Goal: Check status: Check status

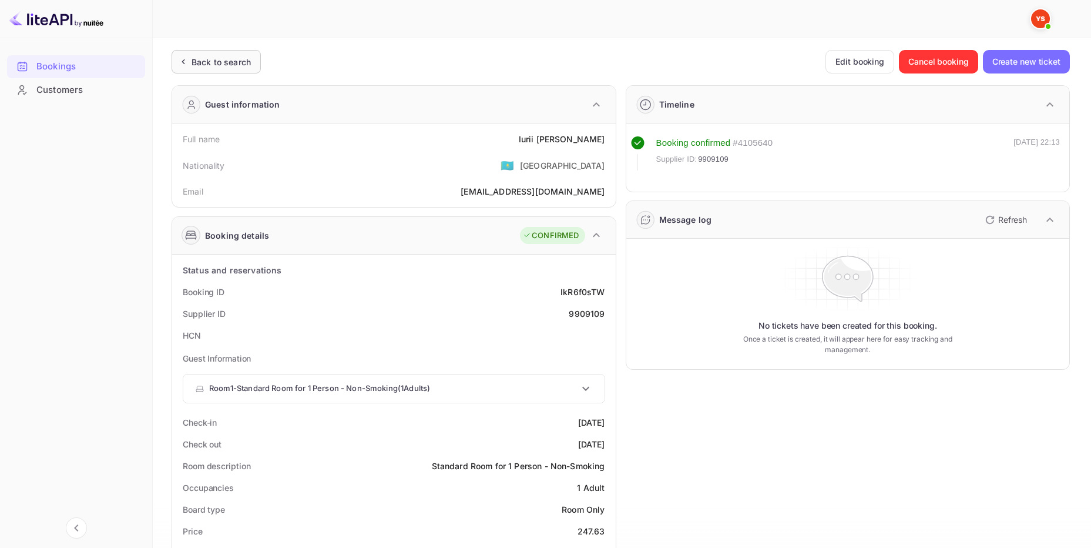
click at [216, 60] on div "Back to search" at bounding box center [221, 62] width 59 height 12
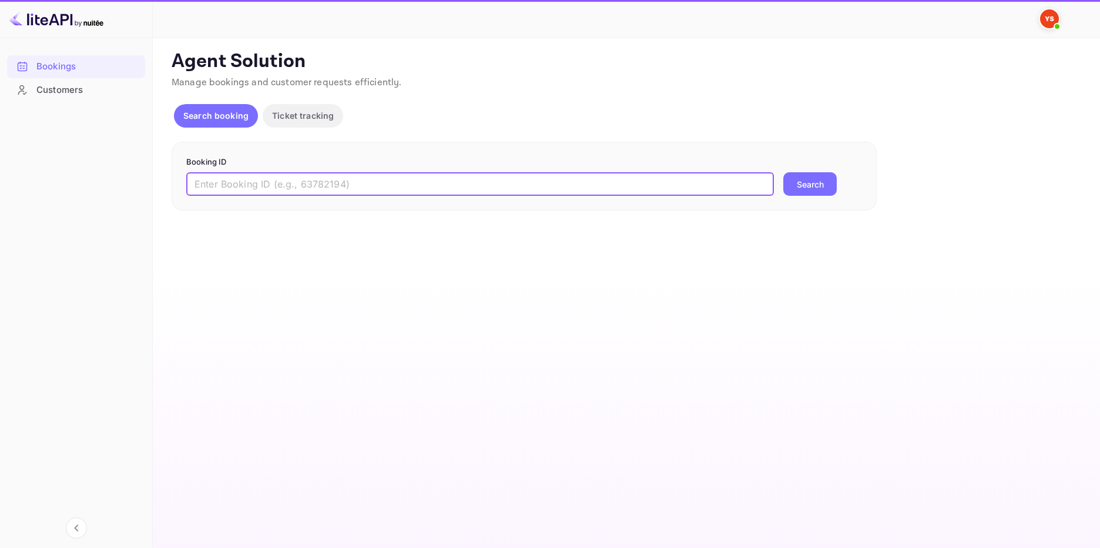
click at [316, 180] on input "text" at bounding box center [480, 184] width 588 height 24
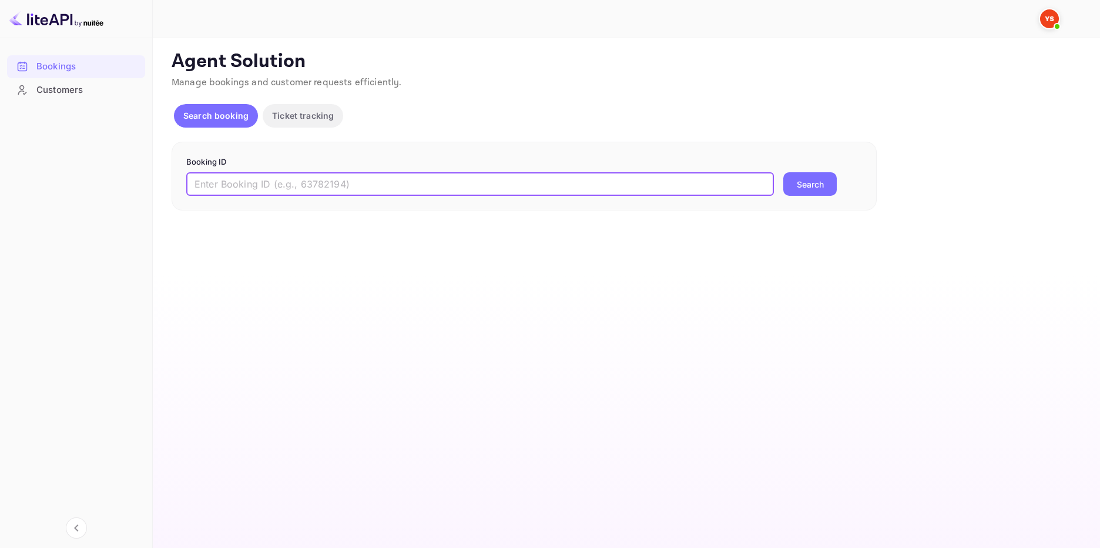
paste input "9927148"
type input "9927148"
click at [811, 184] on button "Search" at bounding box center [809, 184] width 53 height 24
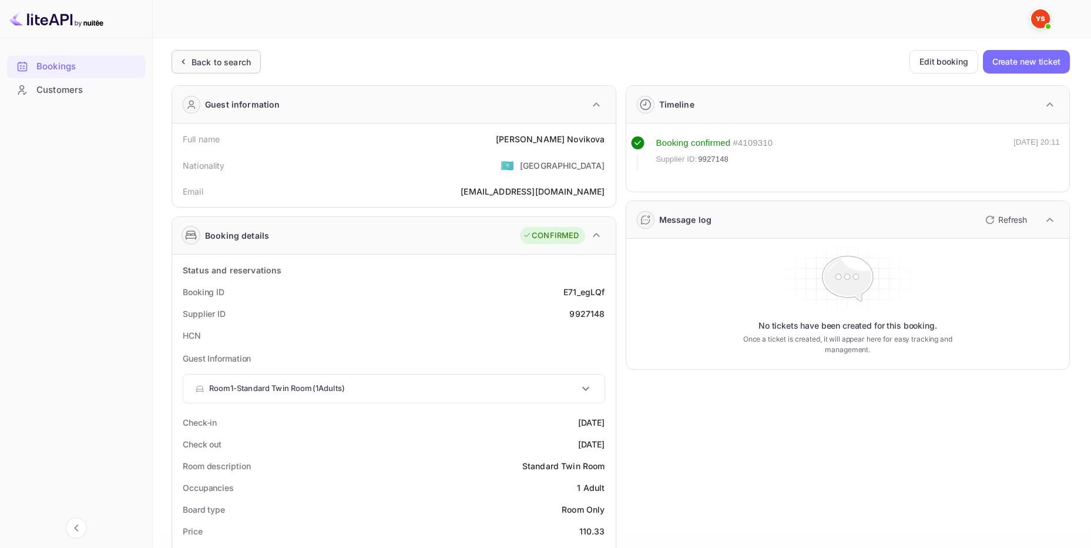
click at [209, 57] on div "Back to search" at bounding box center [221, 62] width 59 height 12
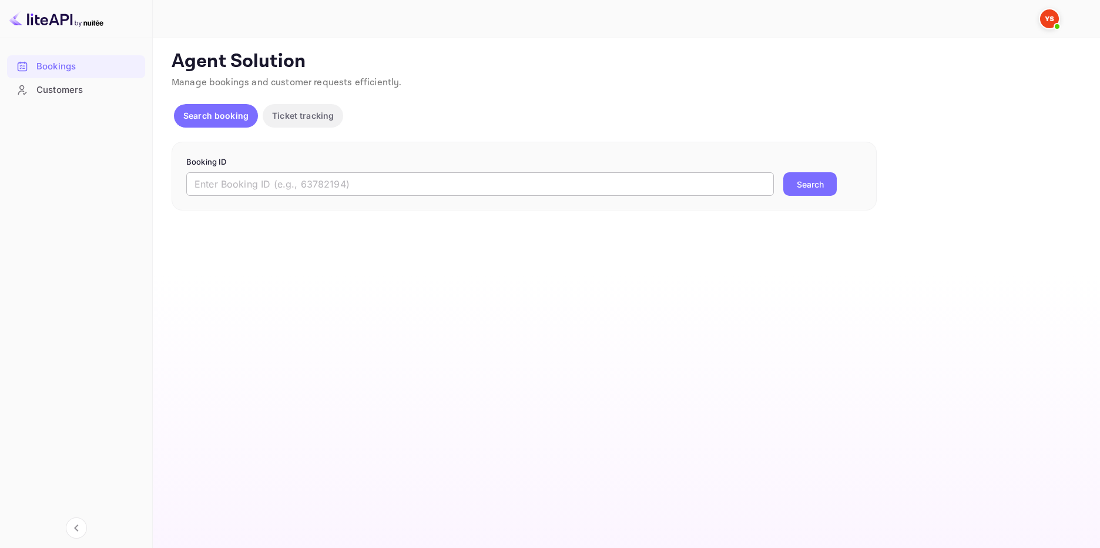
click at [247, 181] on input "text" at bounding box center [480, 184] width 588 height 24
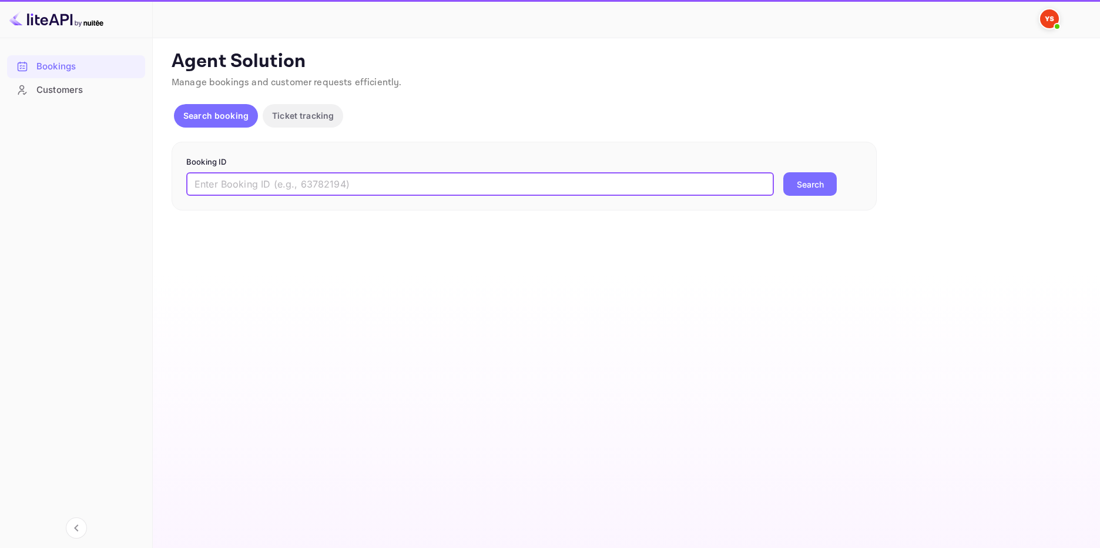
paste input "9768592"
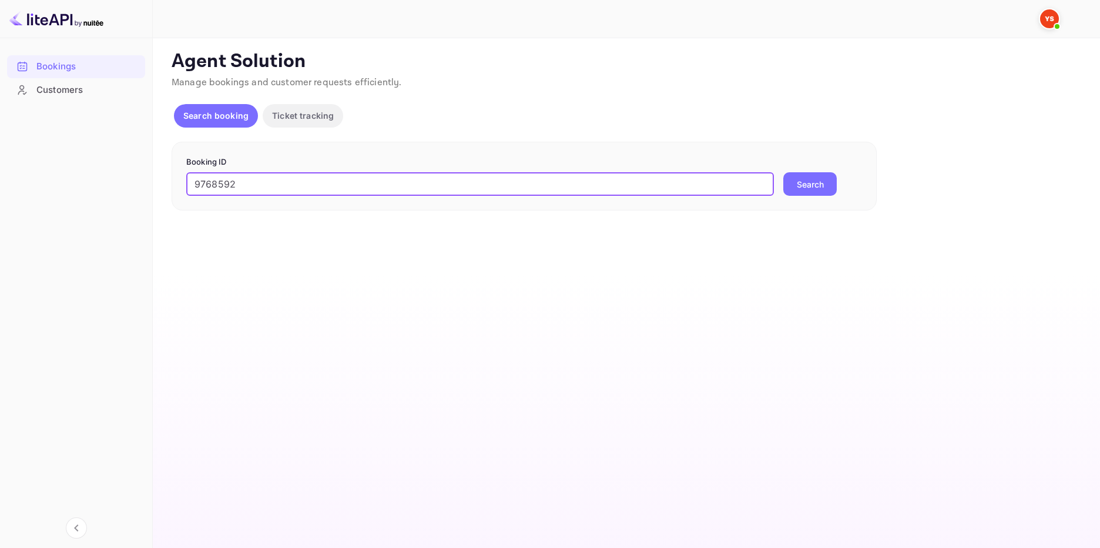
type input "9768592"
click at [816, 180] on button "Search" at bounding box center [809, 184] width 53 height 24
